Goal: Use online tool/utility: Utilize a website feature to perform a specific function

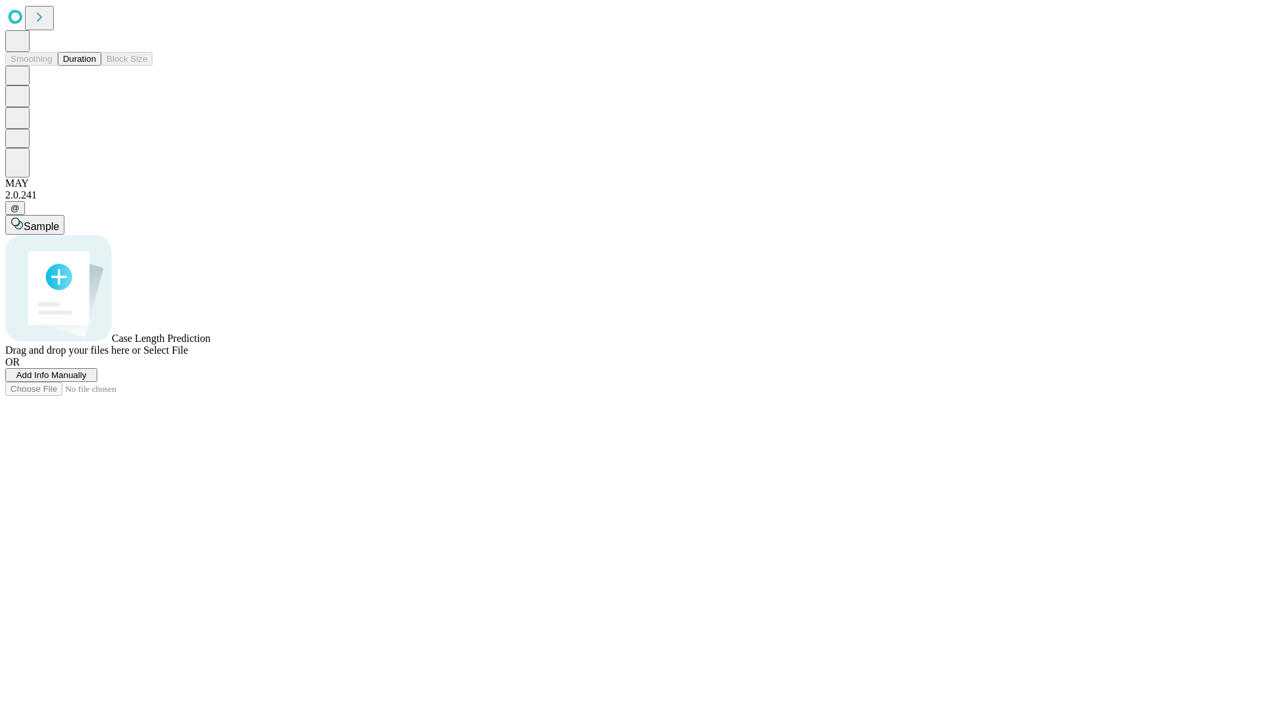
click at [87, 380] on span "Add Info Manually" at bounding box center [51, 375] width 70 height 10
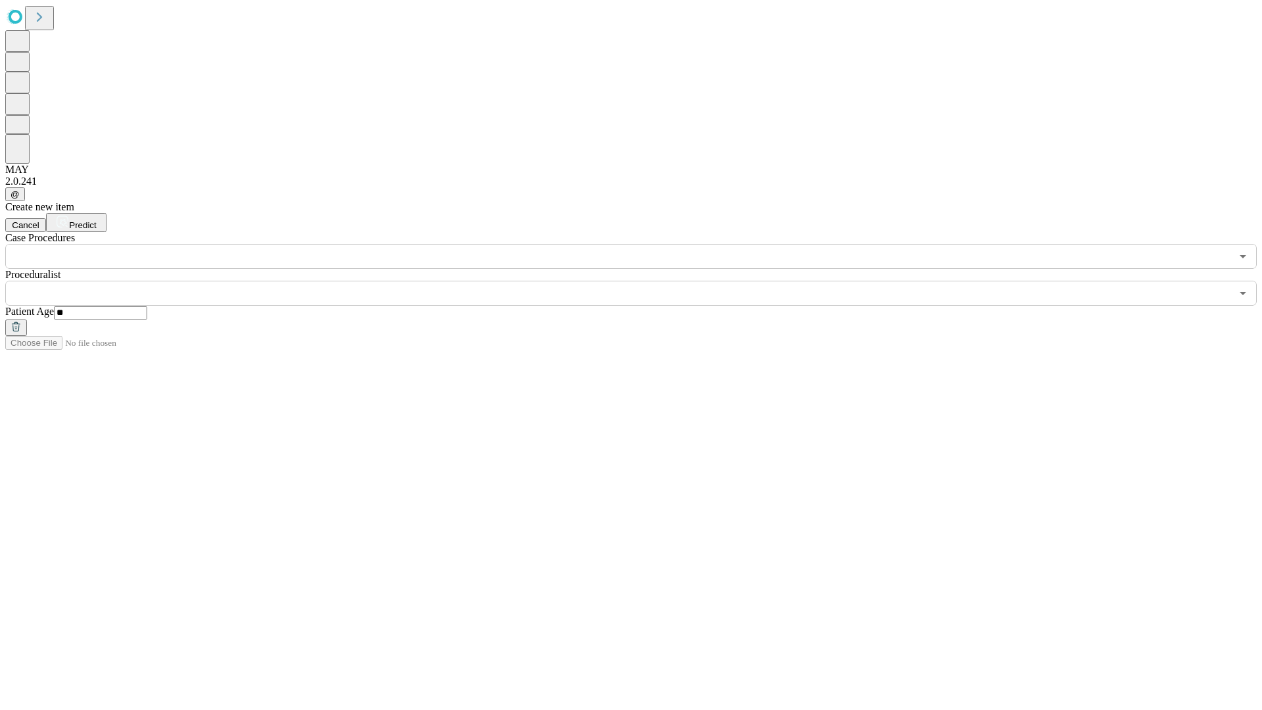
type input "**"
click at [640, 281] on input "text" at bounding box center [618, 293] width 1226 height 25
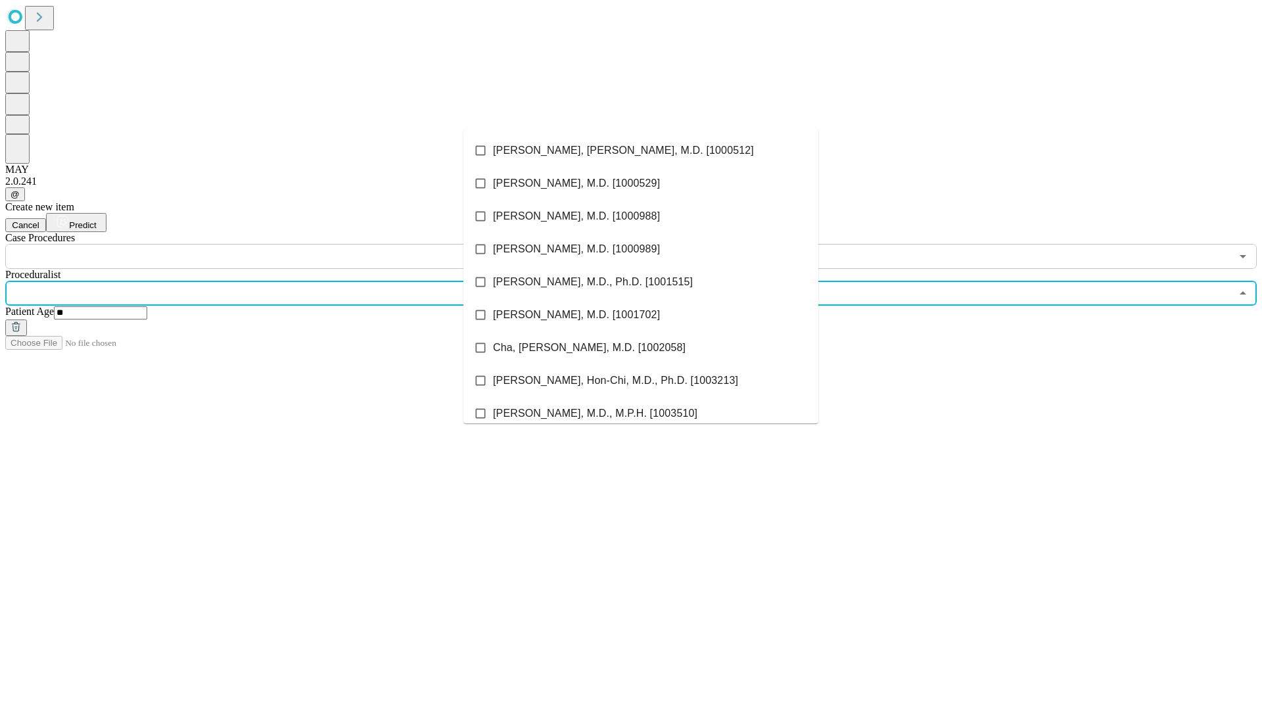
click at [641, 151] on li "[PERSON_NAME], [PERSON_NAME], M.D. [1000512]" at bounding box center [640, 150] width 355 height 33
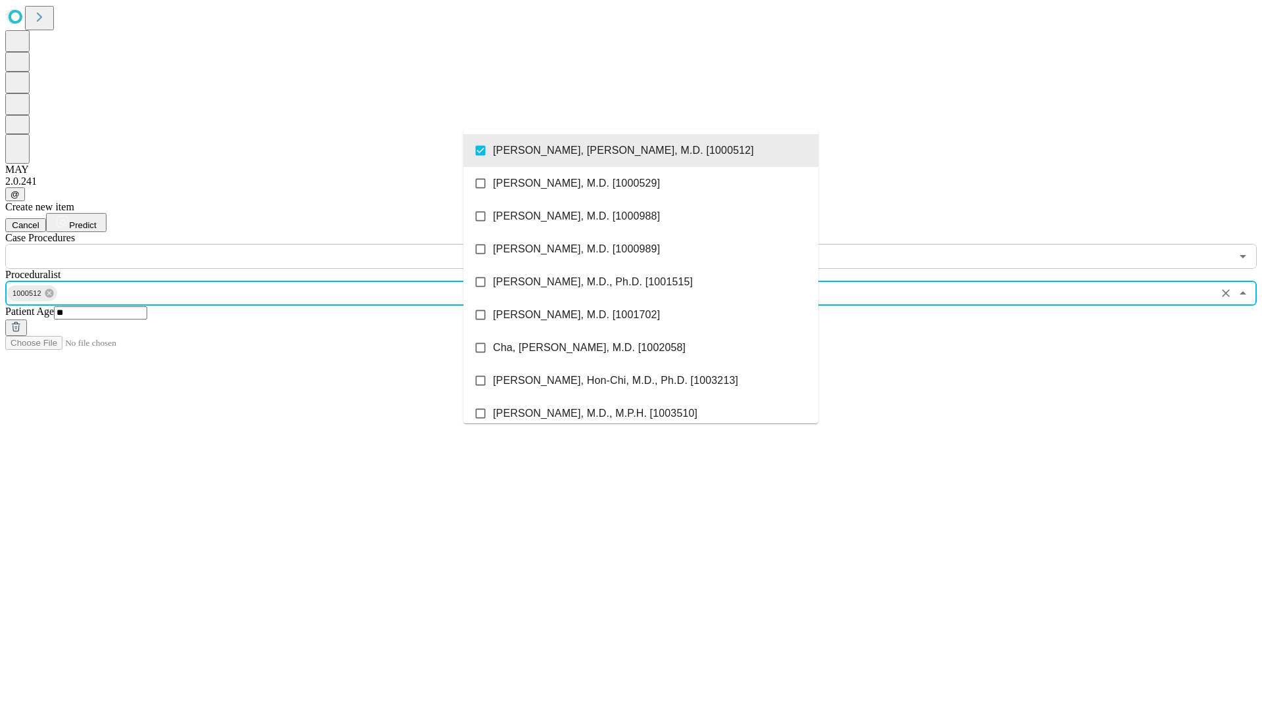
click at [276, 244] on input "text" at bounding box center [618, 256] width 1226 height 25
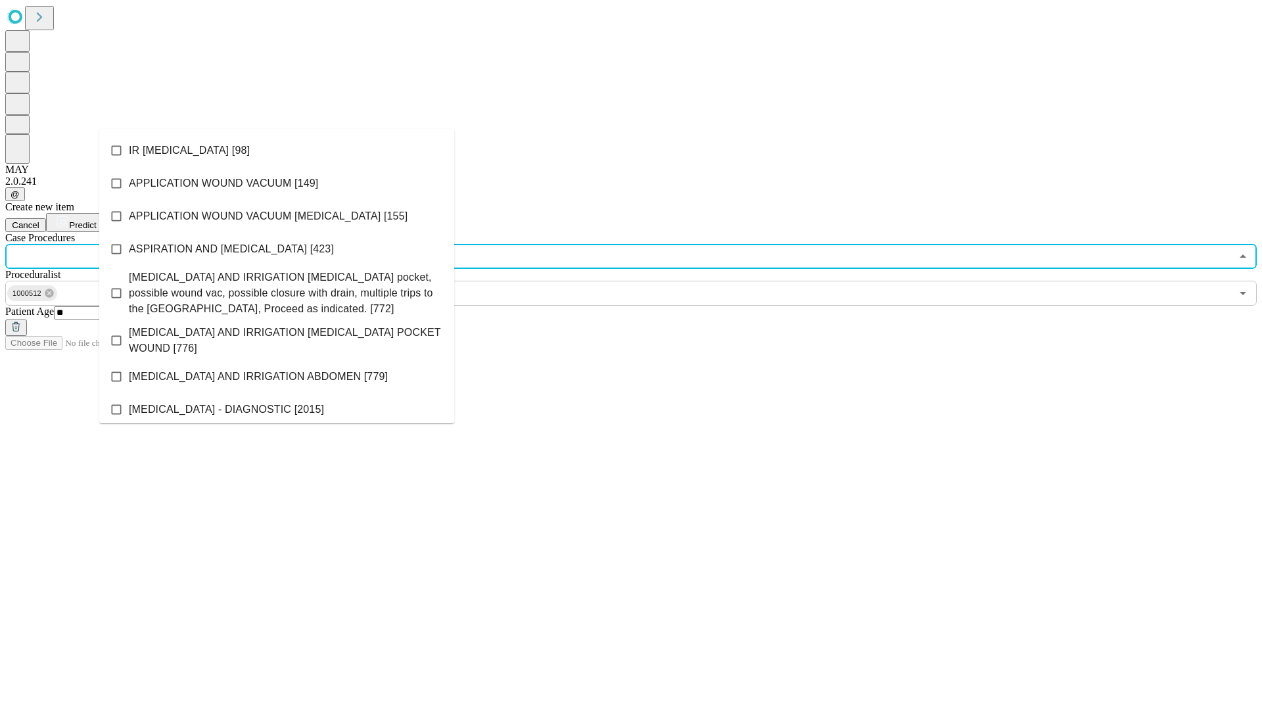
click at [277, 151] on li "IR [MEDICAL_DATA] [98]" at bounding box center [276, 150] width 355 height 33
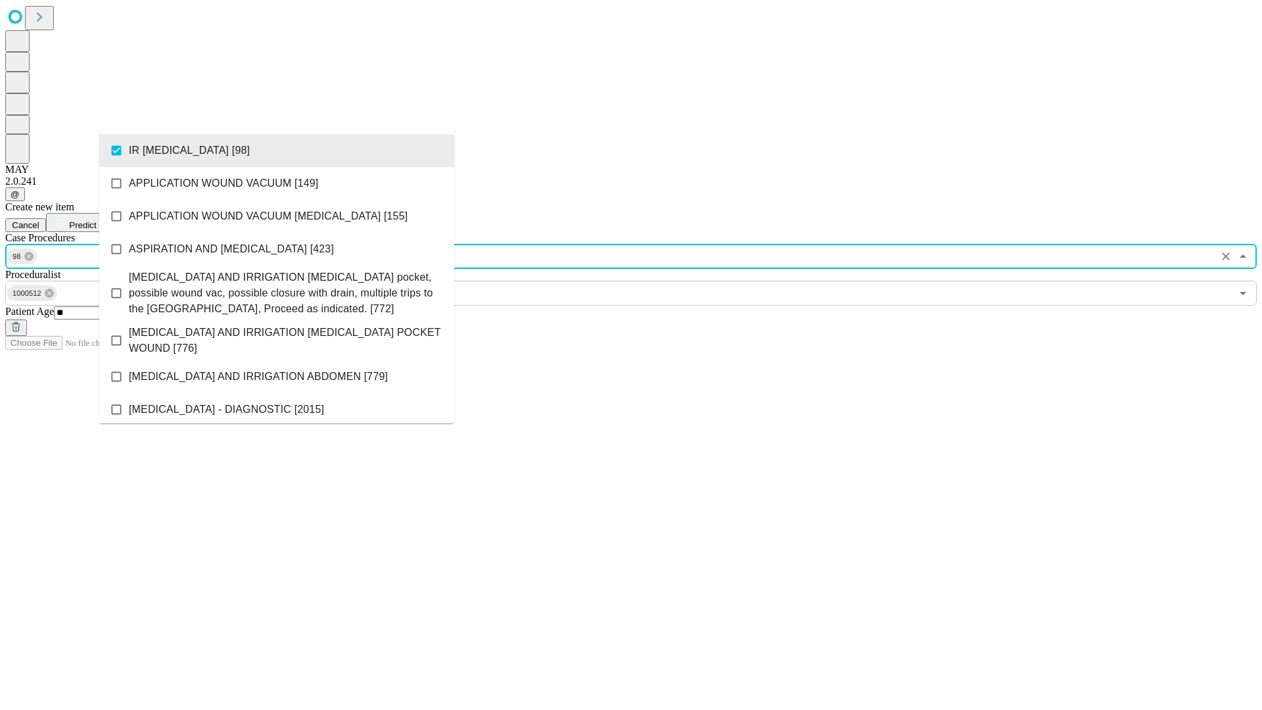
click at [96, 220] on span "Predict" at bounding box center [82, 225] width 27 height 10
